Goal: Navigation & Orientation: Find specific page/section

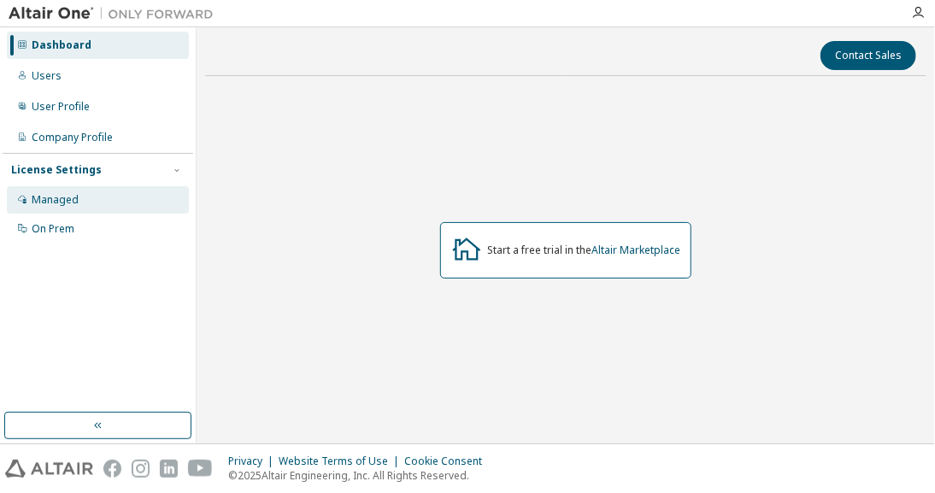
click at [73, 197] on div "Managed" at bounding box center [55, 200] width 47 height 14
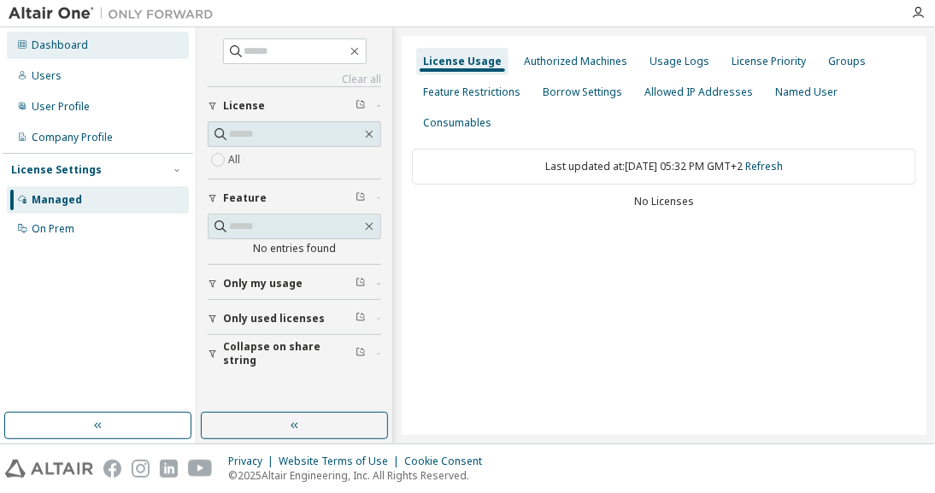
click at [150, 47] on div "Dashboard" at bounding box center [98, 45] width 182 height 27
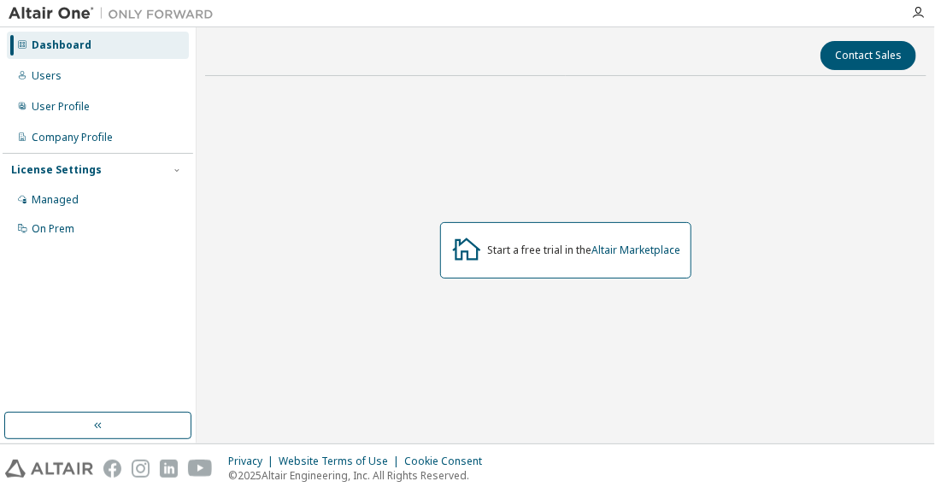
click at [68, 7] on img at bounding box center [116, 13] width 214 height 17
click at [915, 17] on icon "button" at bounding box center [918, 13] width 14 height 14
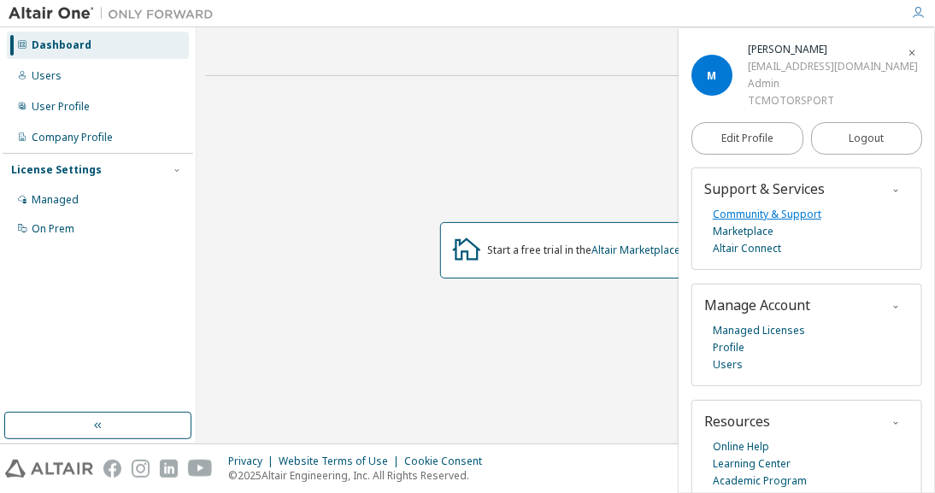
click at [798, 223] on link "Community & Support" at bounding box center [767, 214] width 109 height 17
